Goal: Navigation & Orientation: Find specific page/section

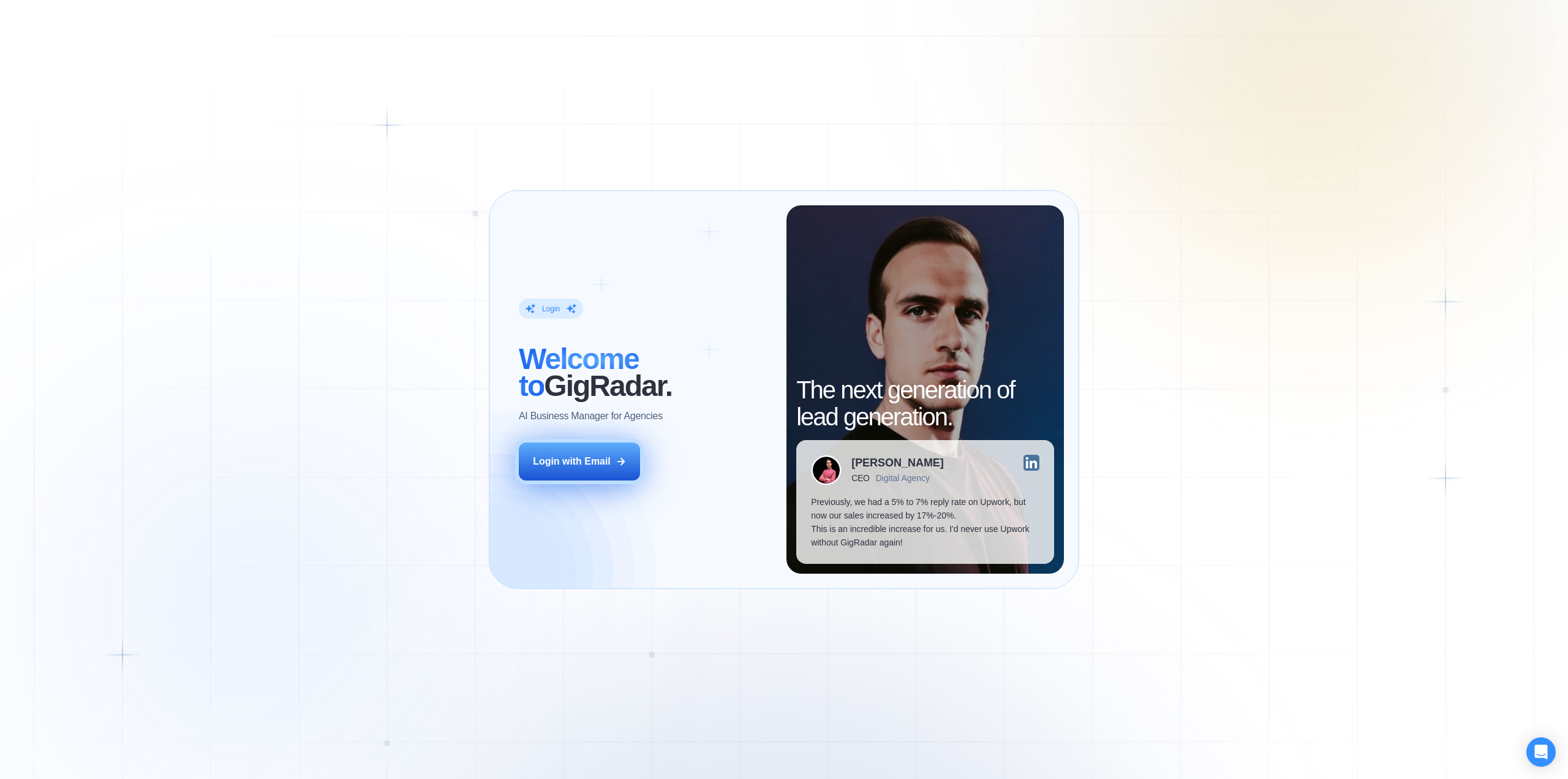
click at [552, 462] on div "Login with Email" at bounding box center [572, 462] width 77 height 14
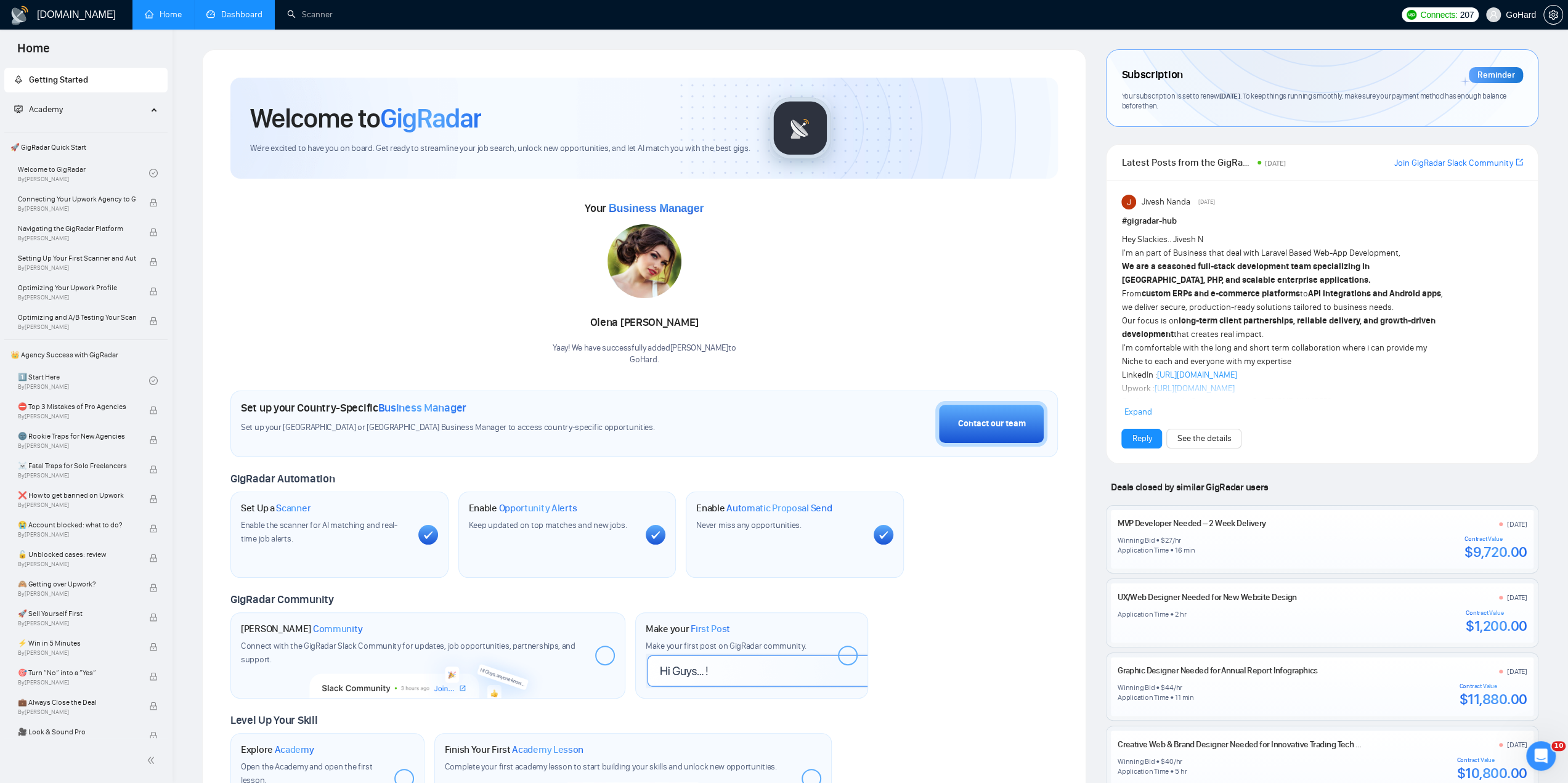
click at [229, 10] on link "Dashboard" at bounding box center [234, 14] width 56 height 10
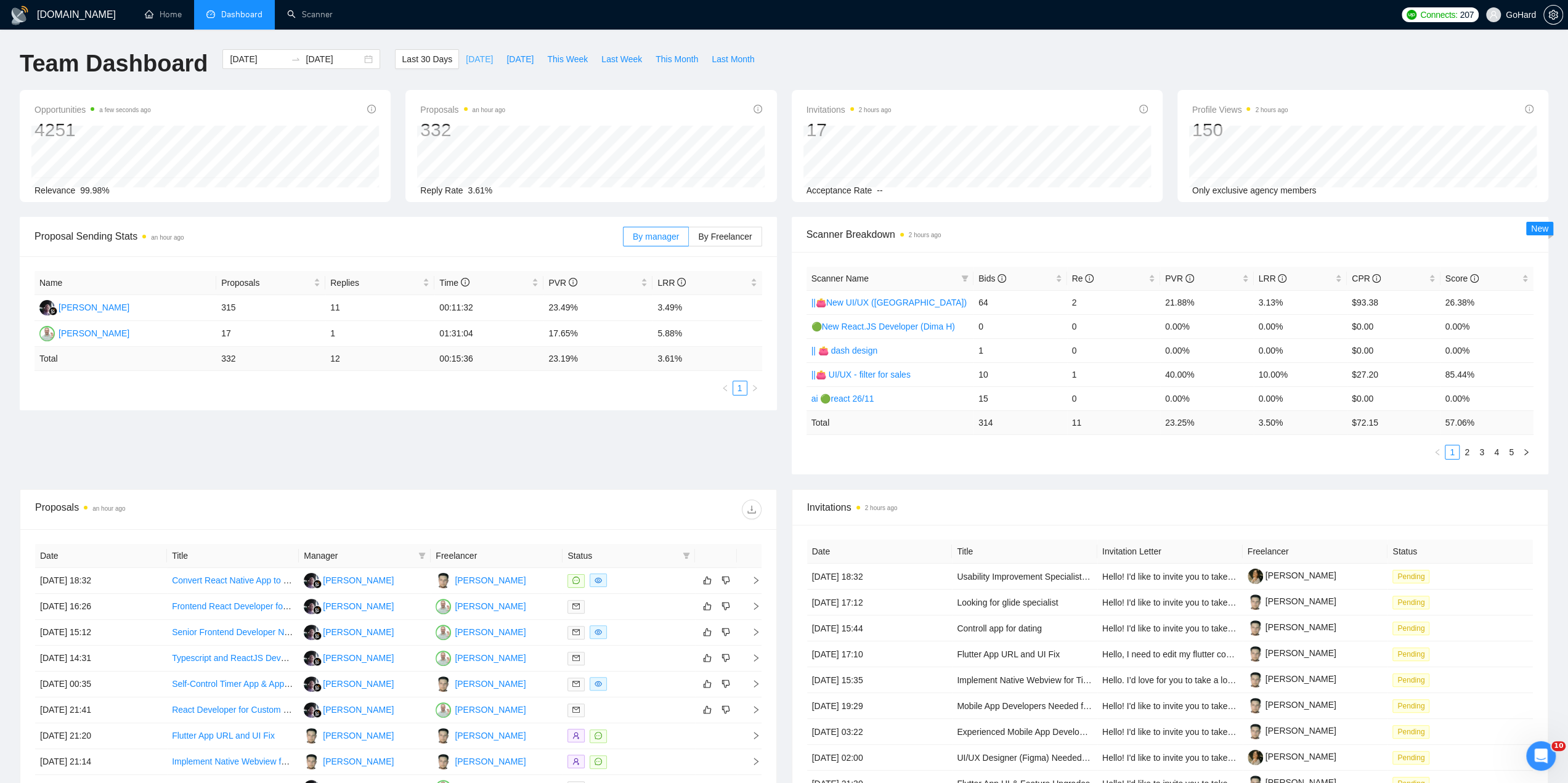
click at [470, 57] on span "[DATE]" at bounding box center [480, 59] width 28 height 14
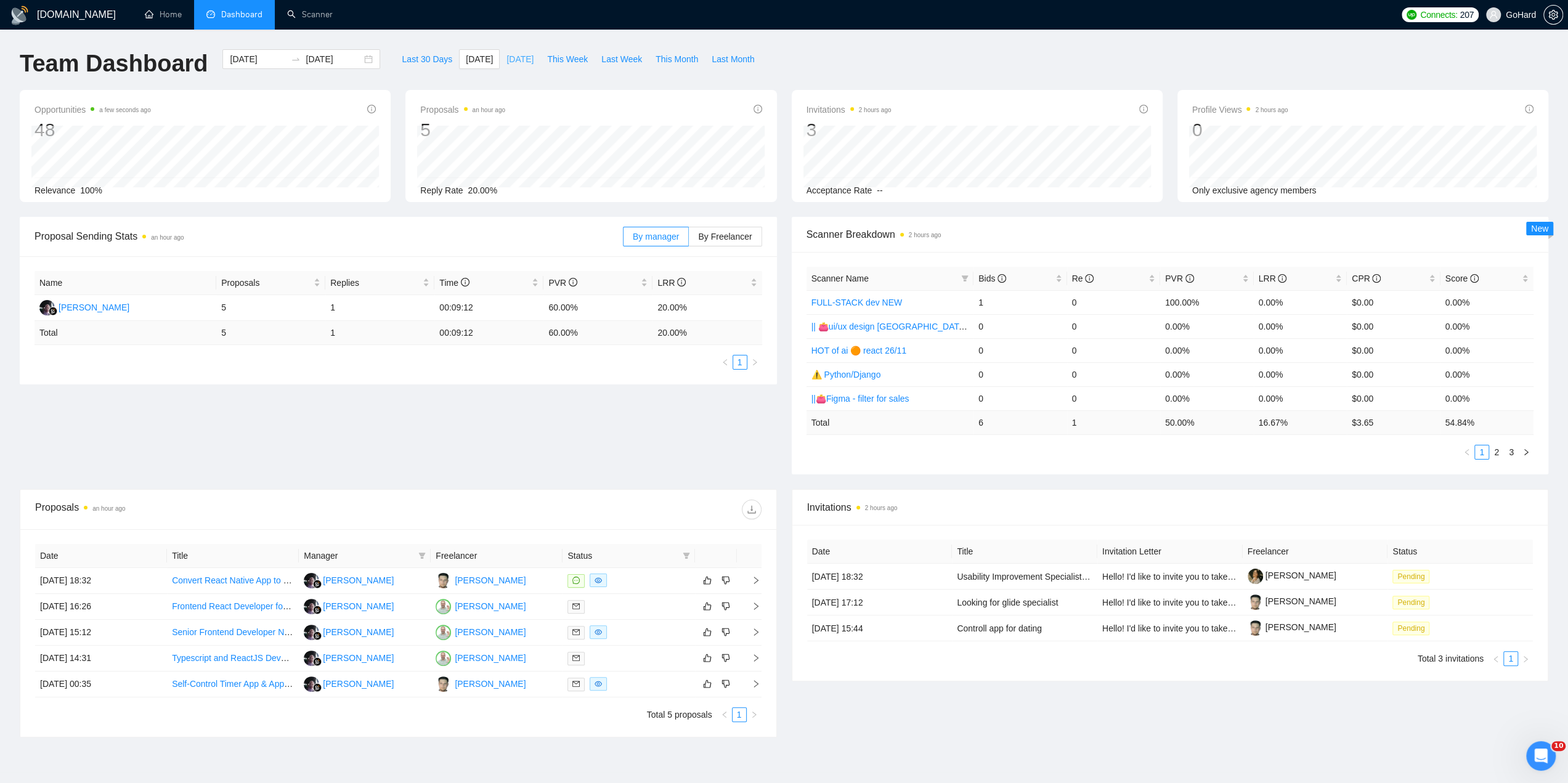
click at [508, 61] on span "[DATE]" at bounding box center [520, 59] width 28 height 14
type input "[DATE]"
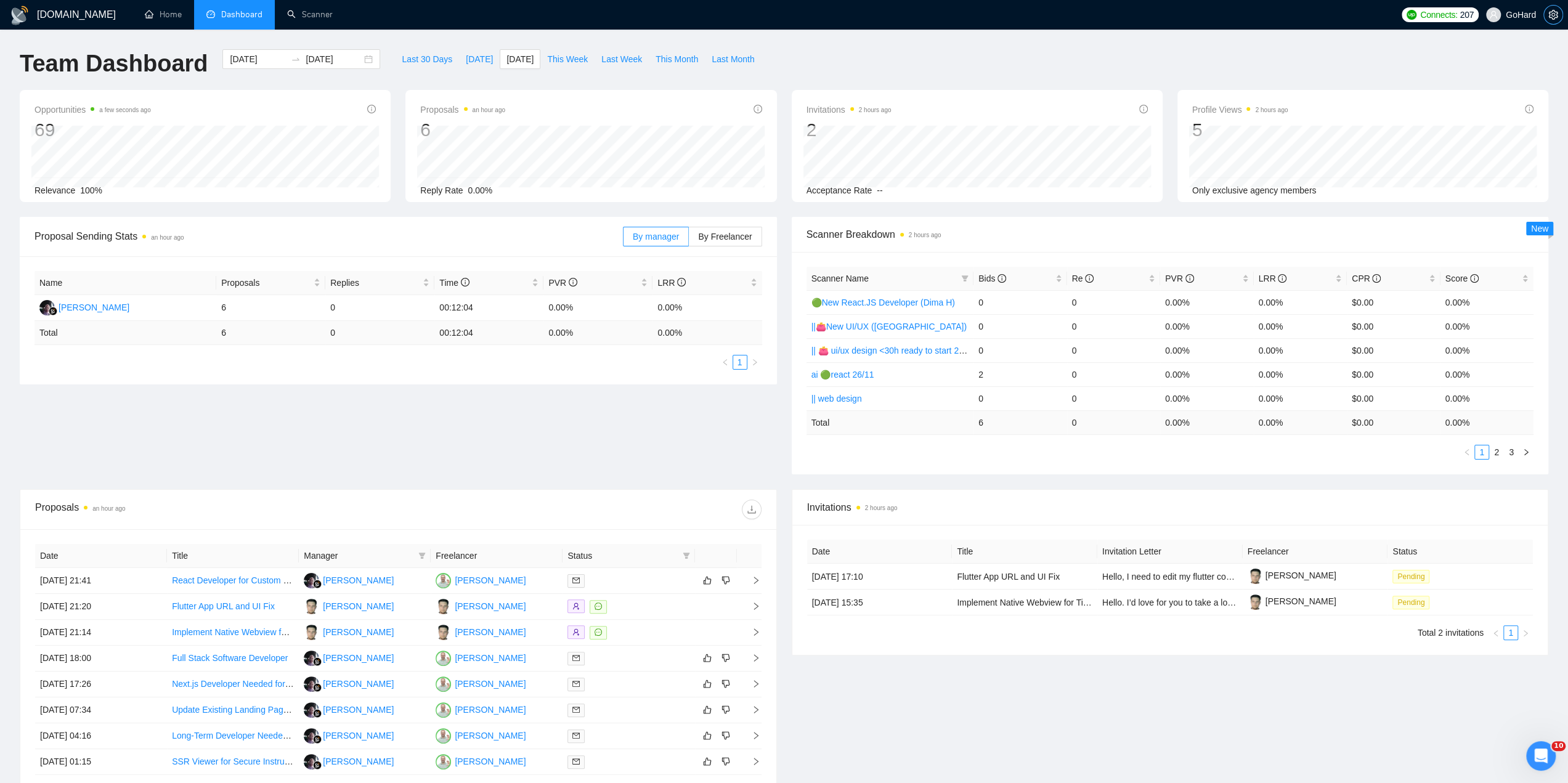
click at [1549, 17] on icon "setting" at bounding box center [1553, 15] width 9 height 10
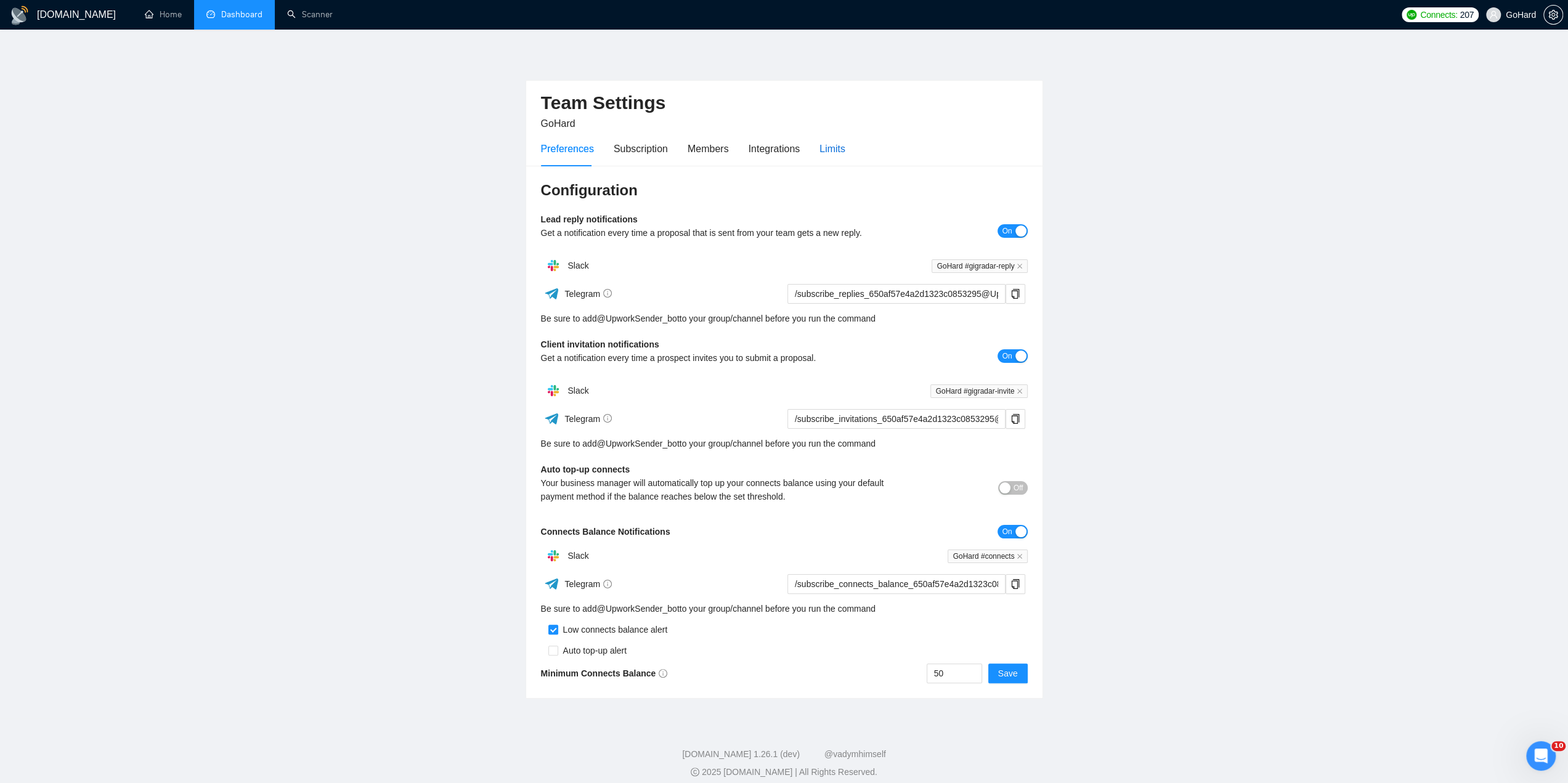
click at [830, 146] on div "Limits" at bounding box center [833, 149] width 26 height 16
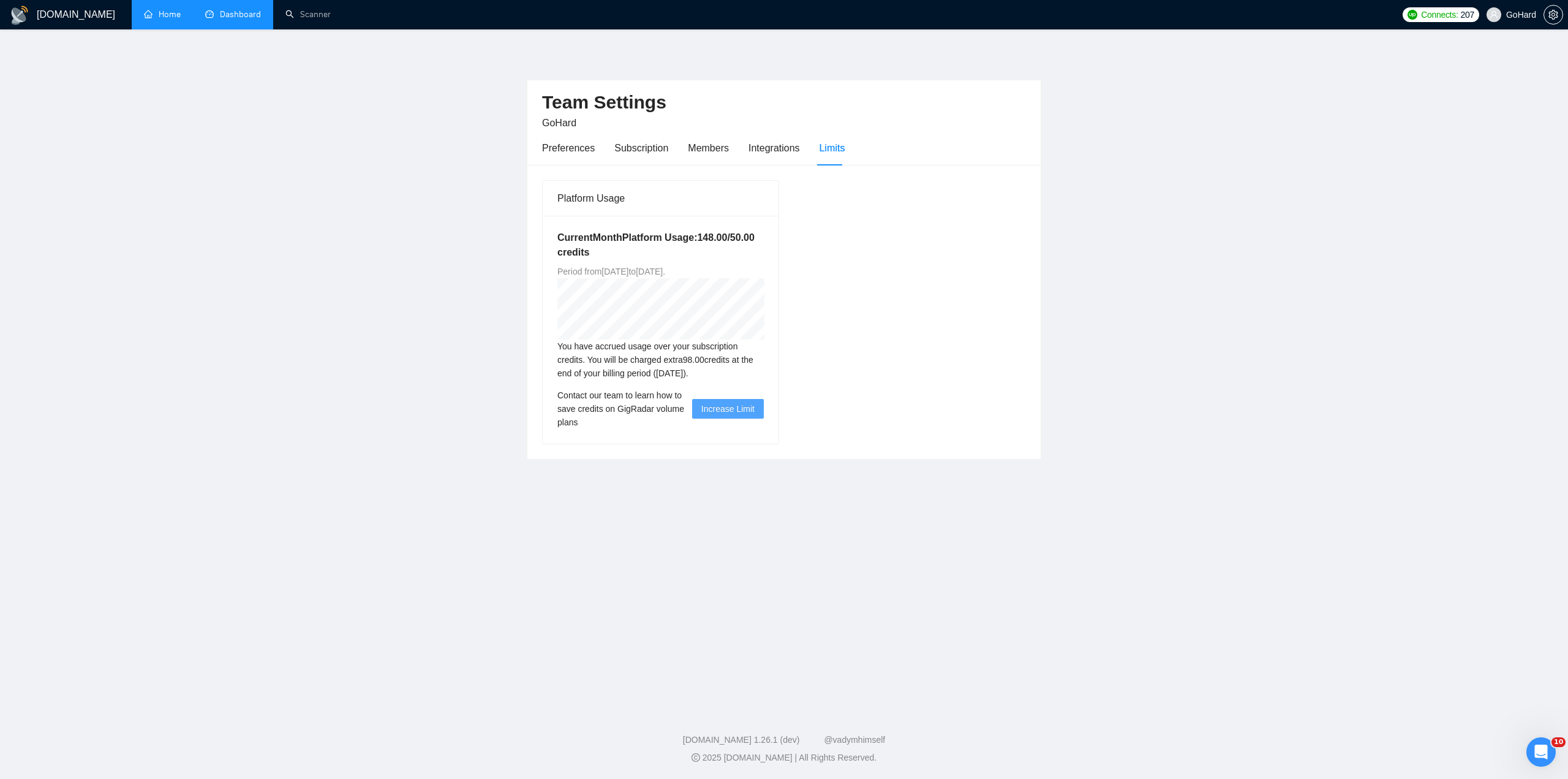
click at [169, 16] on link "Home" at bounding box center [162, 14] width 36 height 10
